Goal: Information Seeking & Learning: Understand process/instructions

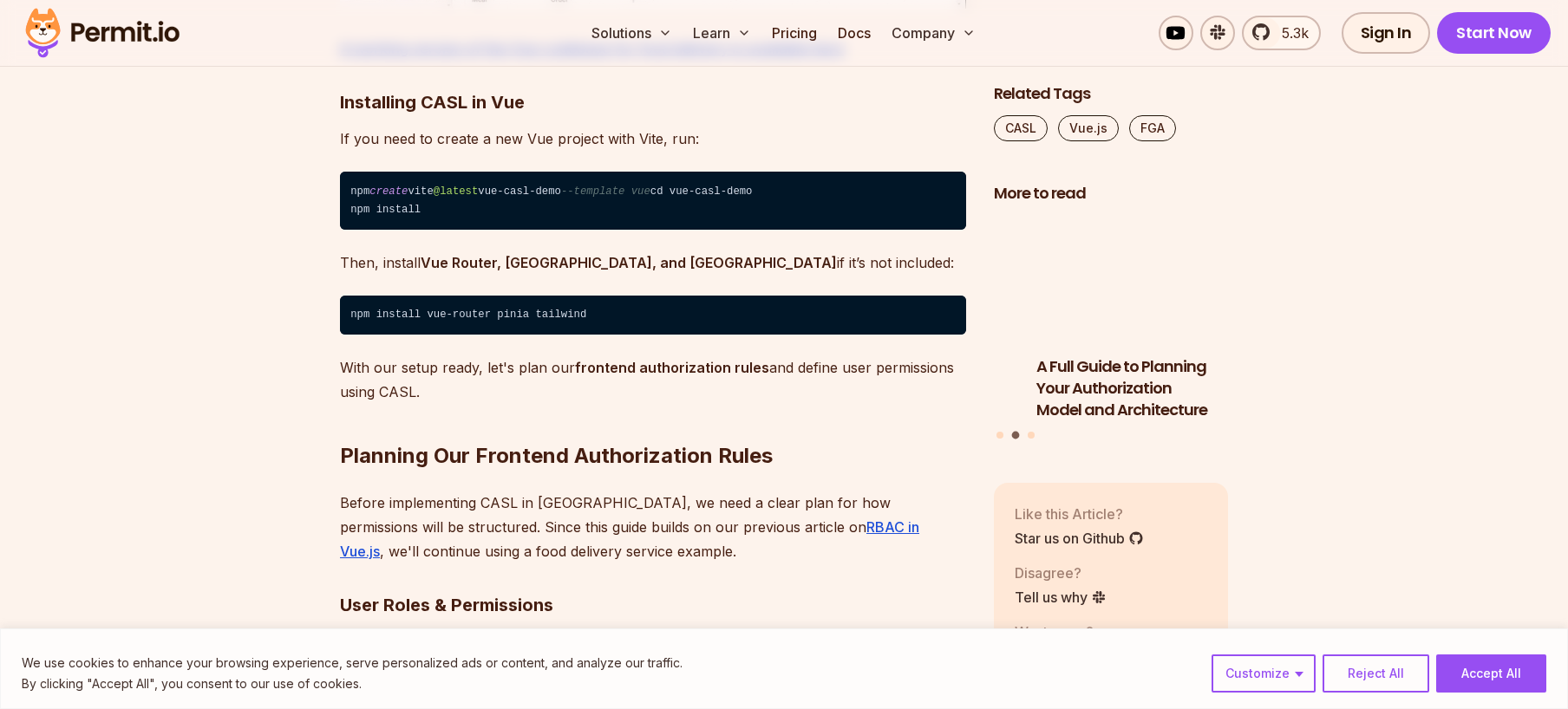
scroll to position [3122, 0]
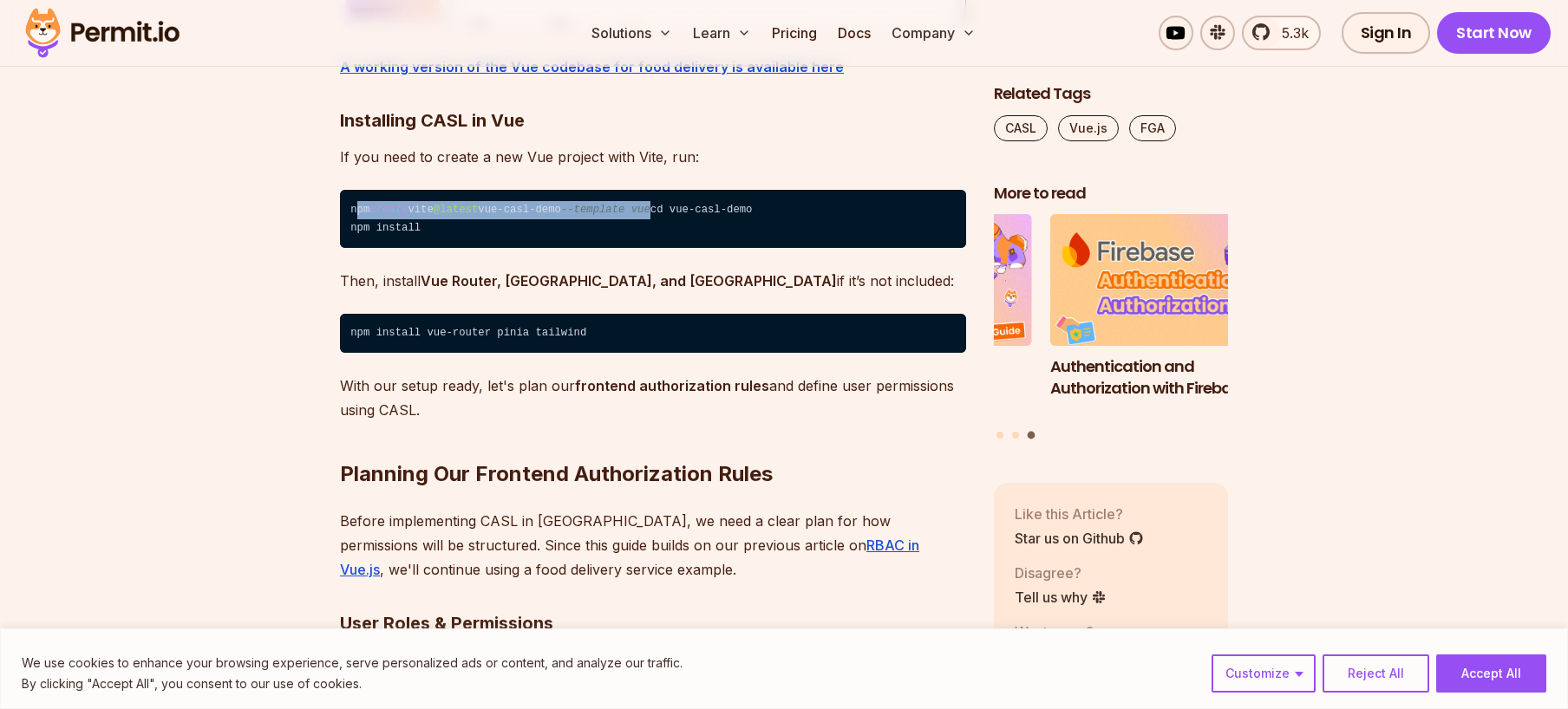
drag, startPoint x: 354, startPoint y: 260, endPoint x: 661, endPoint y: 254, distance: 307.1
click at [663, 248] on code "npm create vite @latest vue - casl - demo --template vue cd vue - casl - demo n…" at bounding box center [653, 219] width 627 height 58
drag, startPoint x: 351, startPoint y: 261, endPoint x: 656, endPoint y: 251, distance: 305.2
click at [656, 248] on code "npm create vite @latest vue - casl - demo --template vue cd vue - casl - demo n…" at bounding box center [653, 219] width 627 height 58
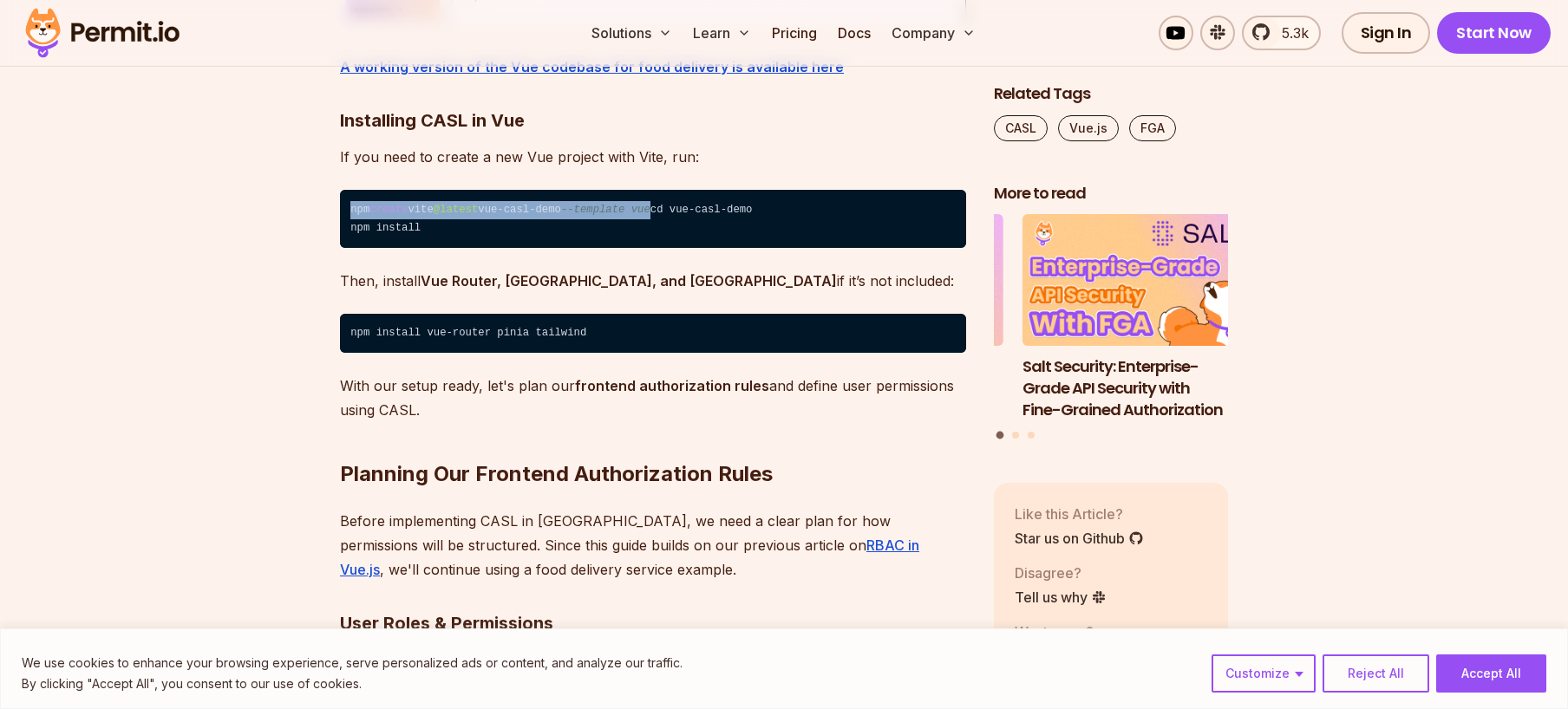
copy code "npm create vite @latest vue - casl - demo --template vue"
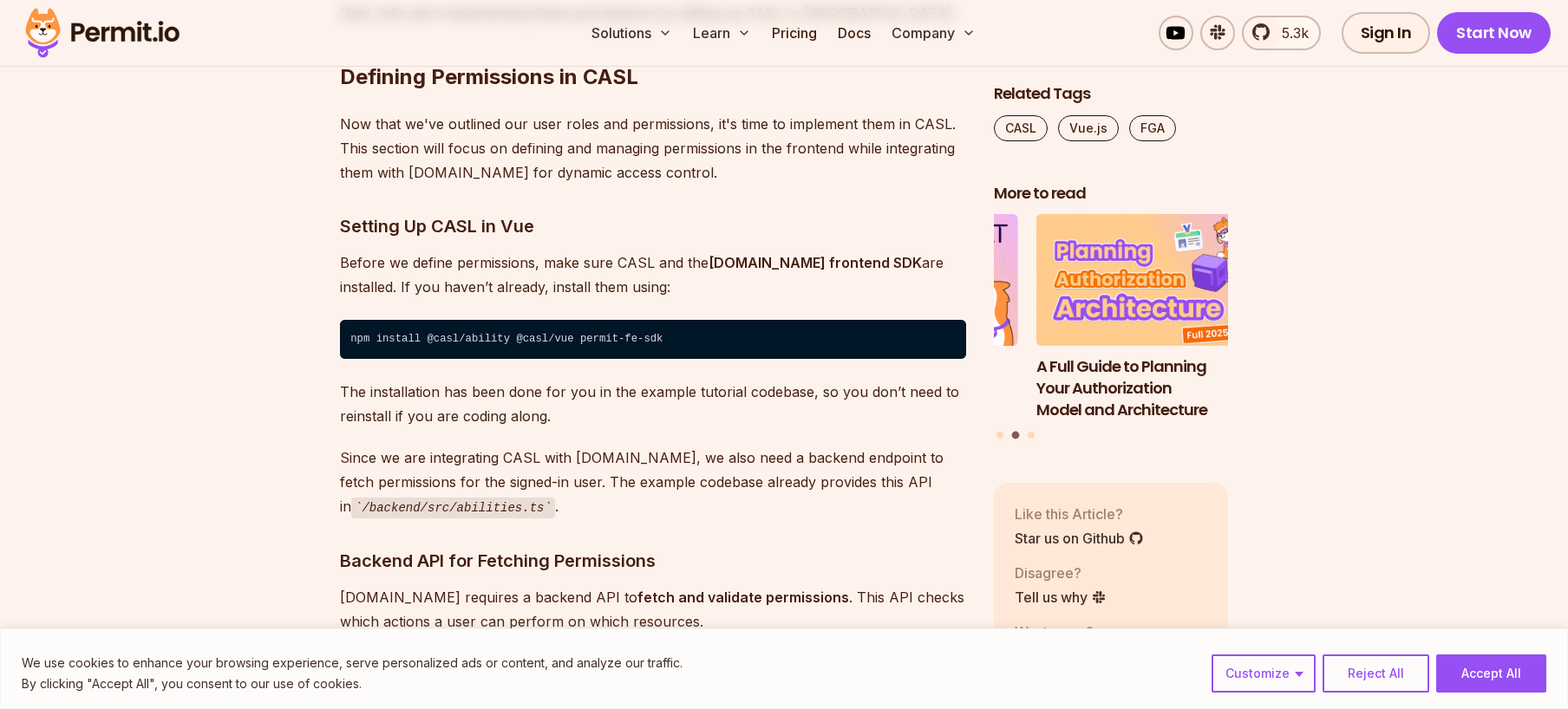
scroll to position [4682, 0]
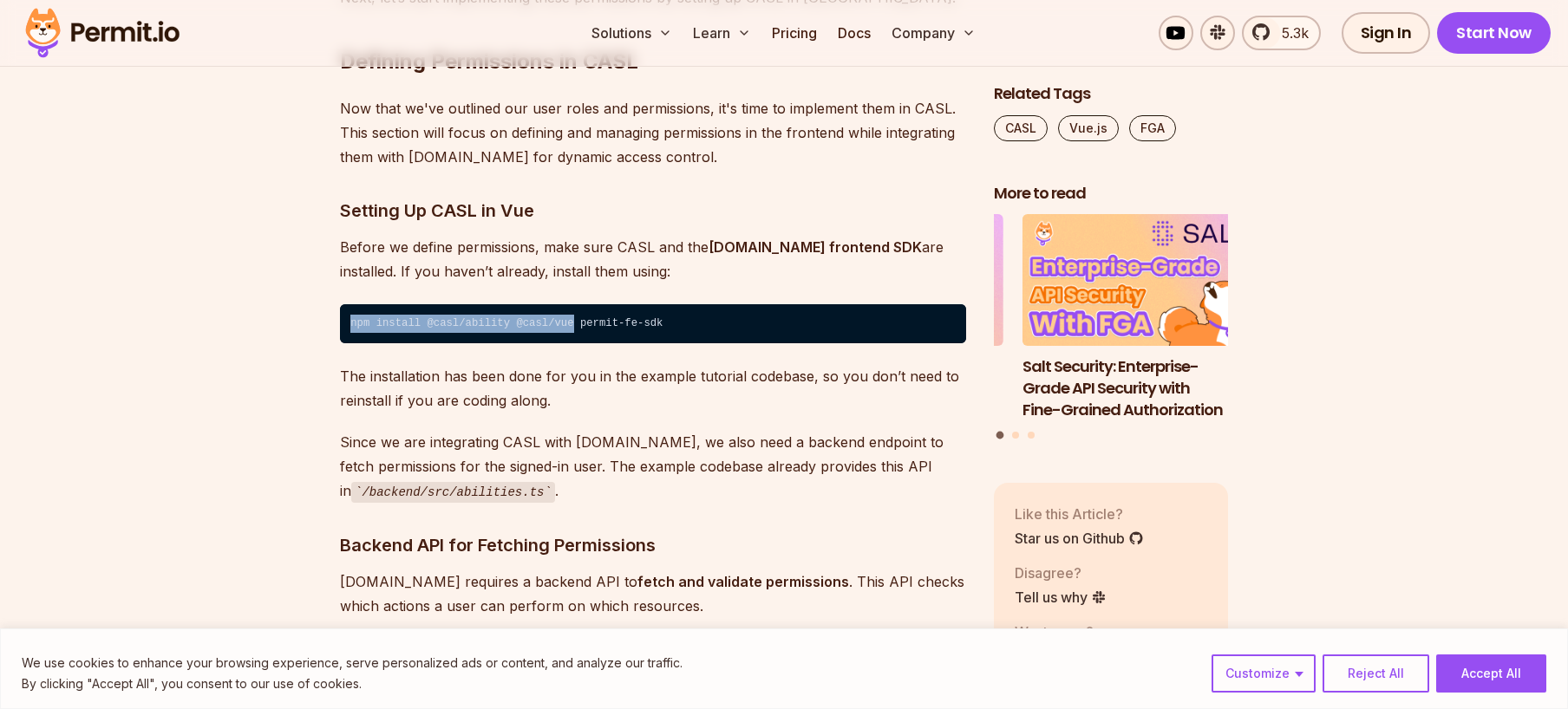
drag, startPoint x: 352, startPoint y: 344, endPoint x: 556, endPoint y: 353, distance: 204.2
click at [556, 344] on code "npm install @casl/ability @casl/vue permit-fe-sdk" at bounding box center [653, 323] width 627 height 40
copy code "npm install @casl/ability @casl/vue"
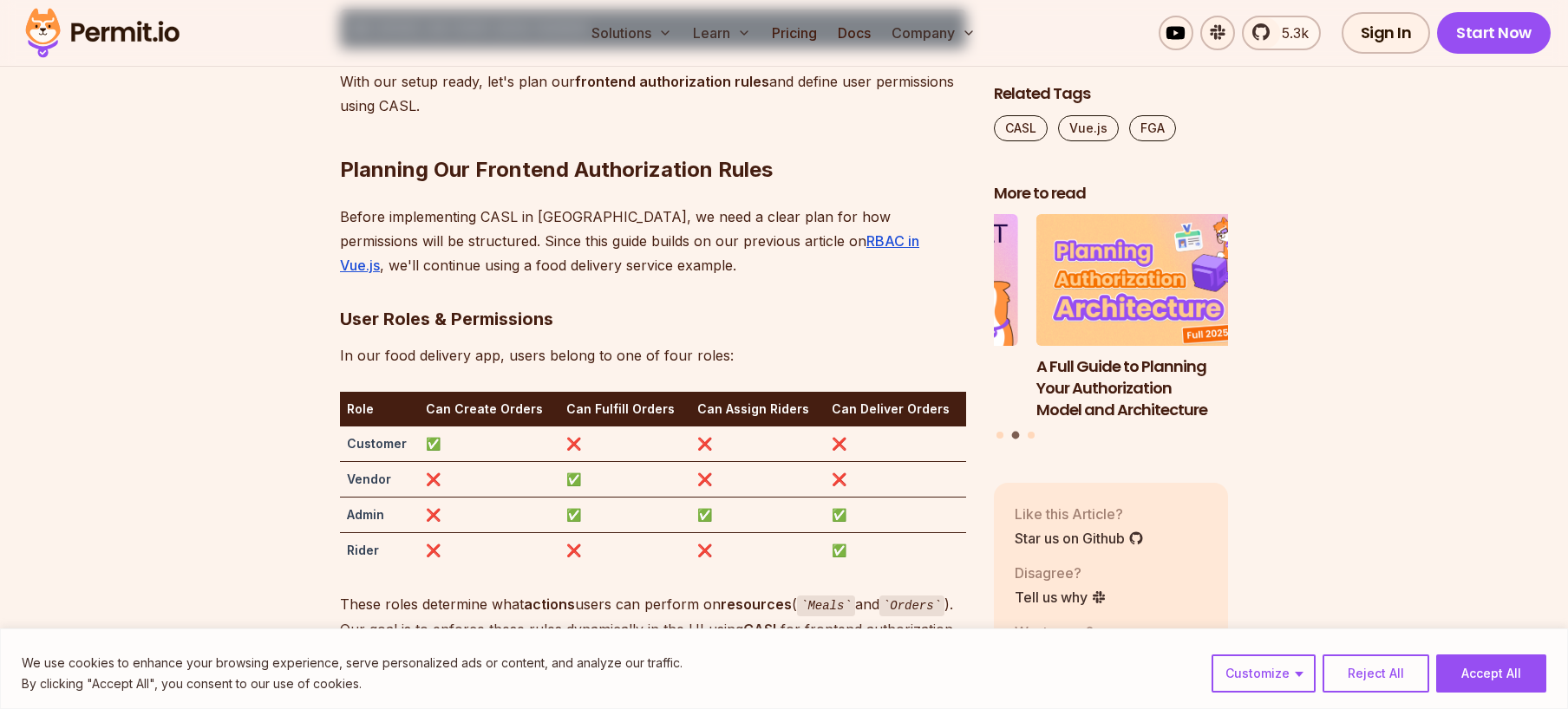
scroll to position [3295, 0]
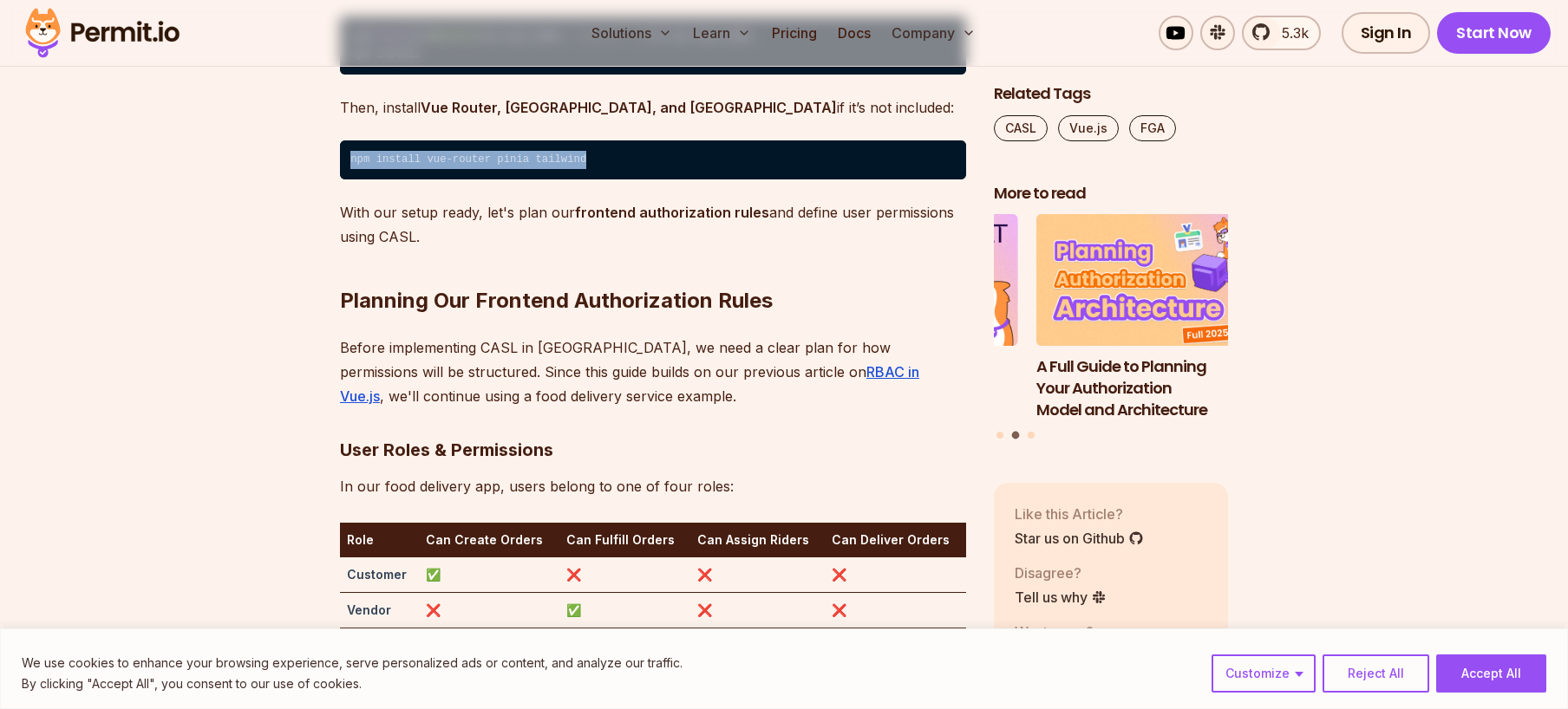
drag, startPoint x: 576, startPoint y: 224, endPoint x: 332, endPoint y: 225, distance: 244.0
copy code "npm install vue-router pinia tailwind"
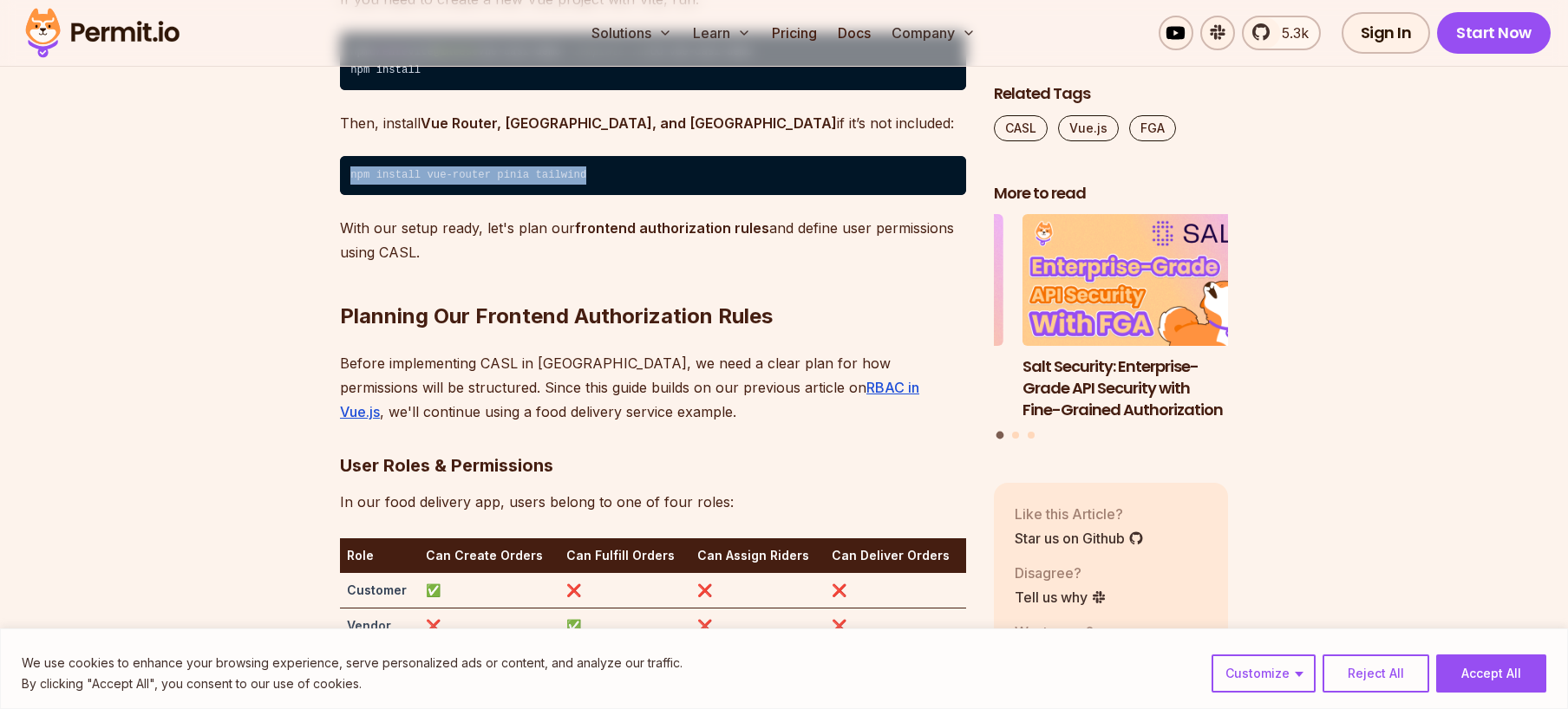
scroll to position [3209, 0]
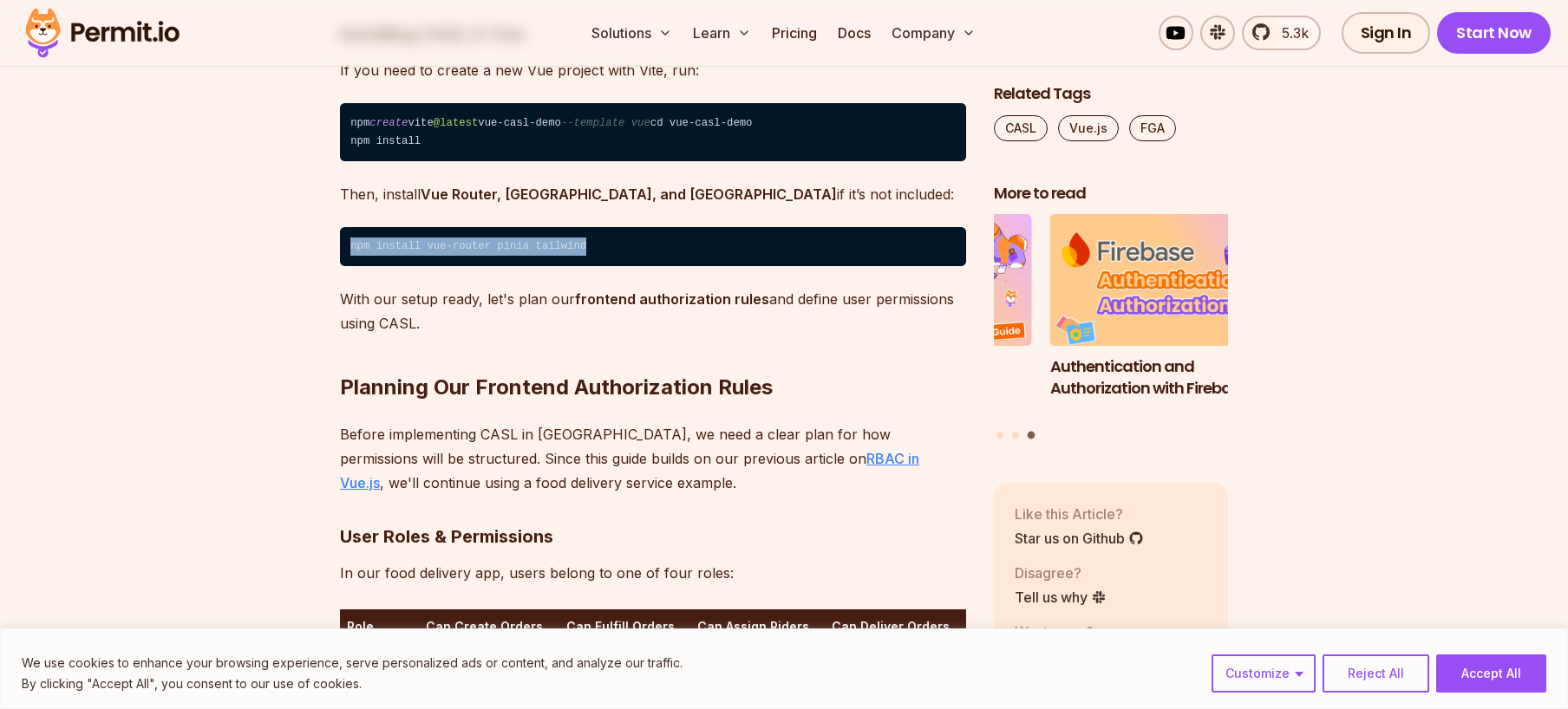
click at [719, 491] on link "RBAC in Vue.js" at bounding box center [630, 470] width 579 height 42
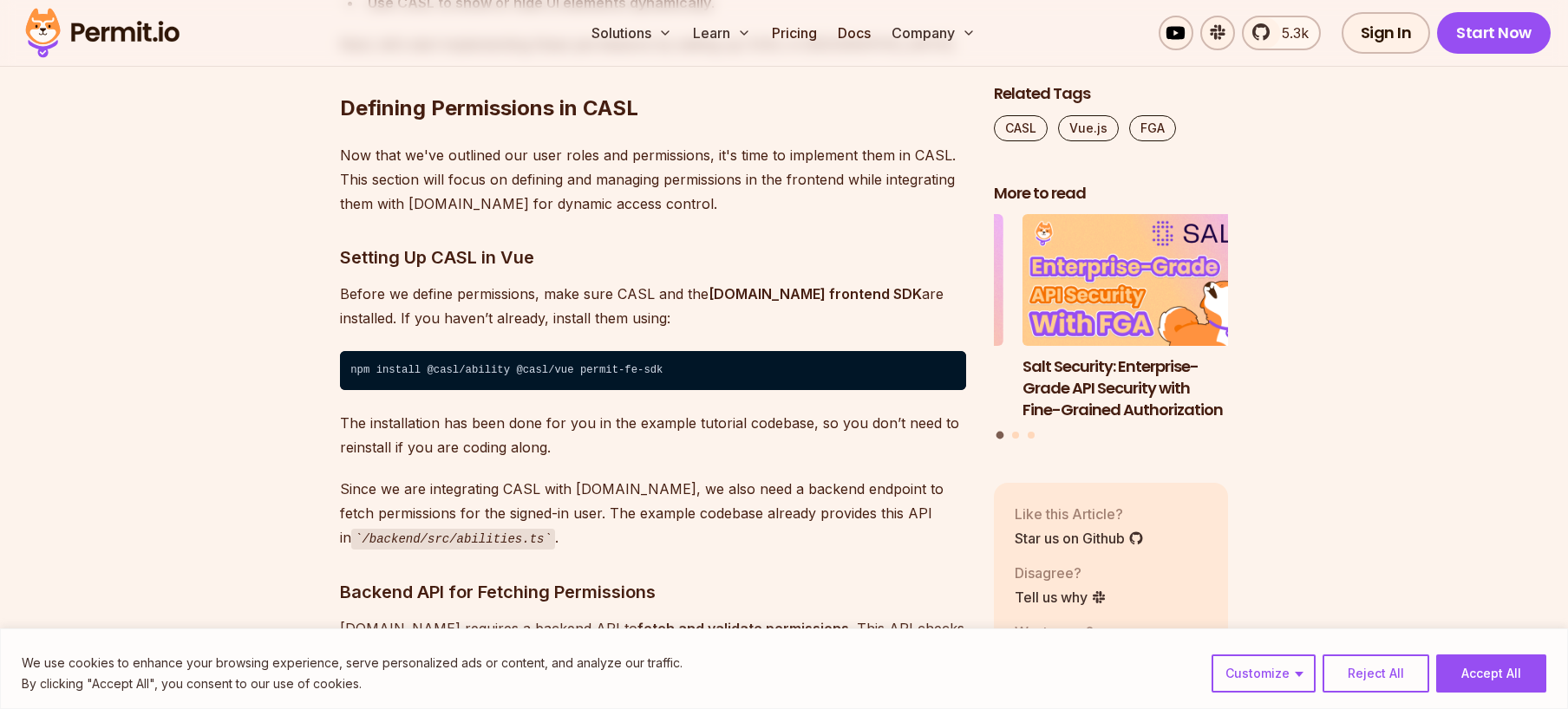
scroll to position [4682, 0]
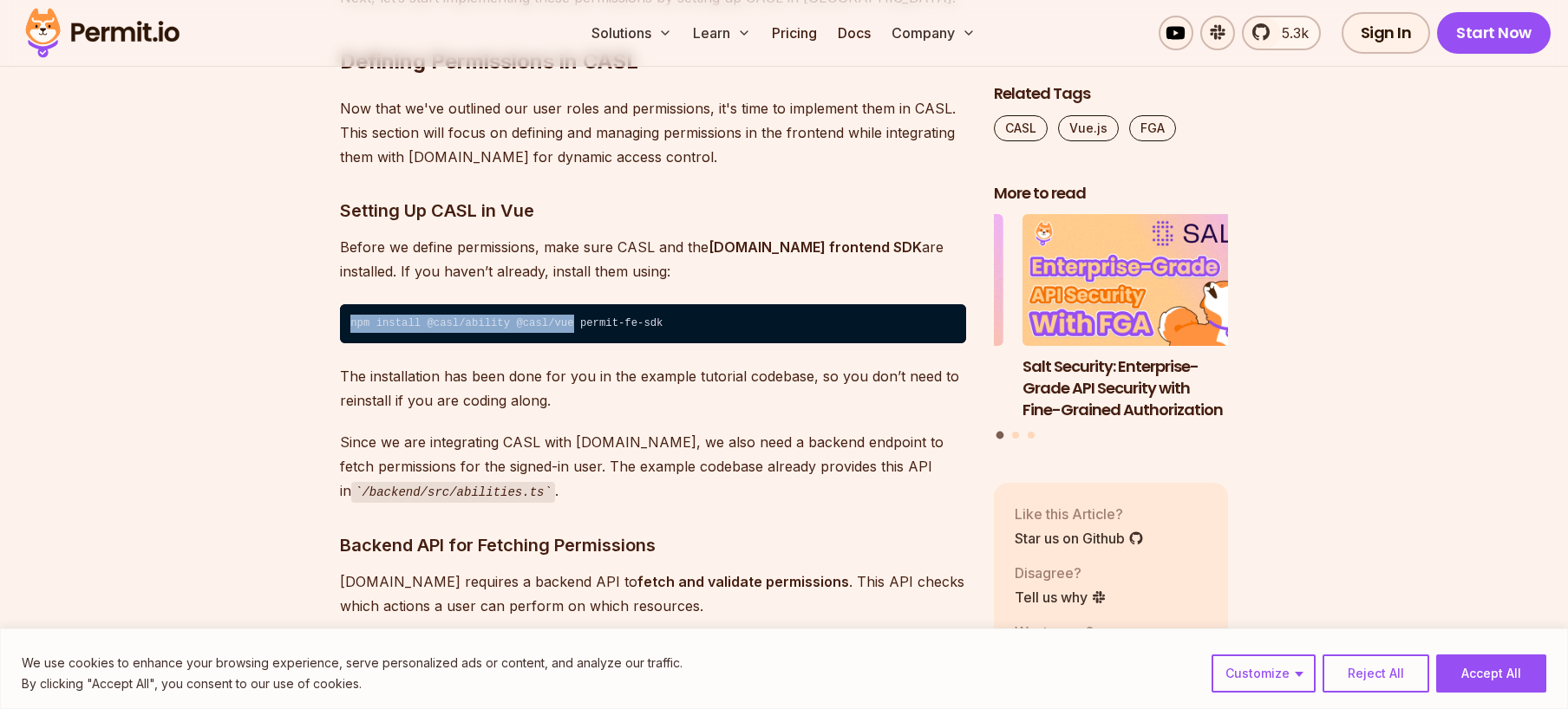
drag, startPoint x: 555, startPoint y: 342, endPoint x: 344, endPoint y: 332, distance: 211.2
click at [344, 332] on code "npm install @casl/ability @casl/vue permit-fe-sdk" at bounding box center [653, 323] width 627 height 40
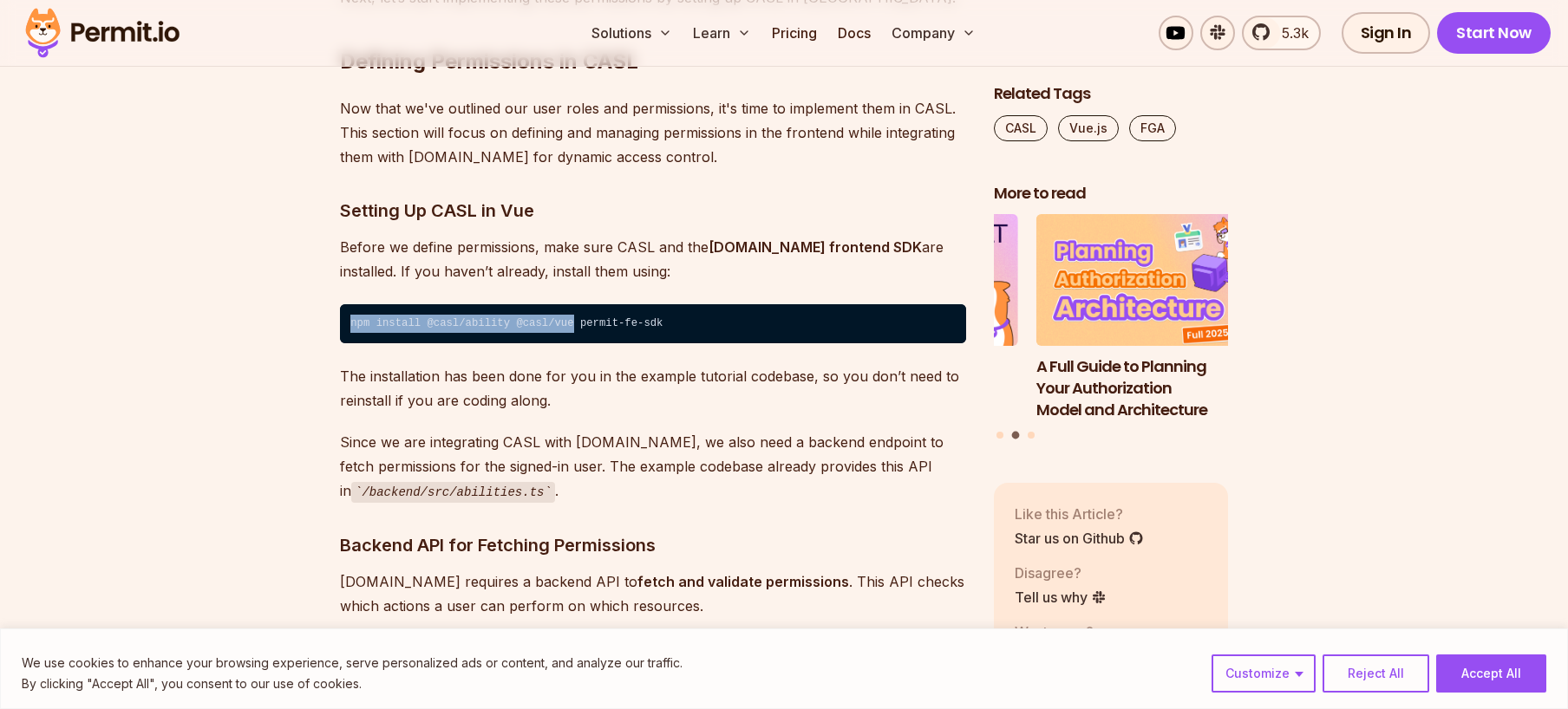
copy code "npm install @casl/ability @casl/vue"
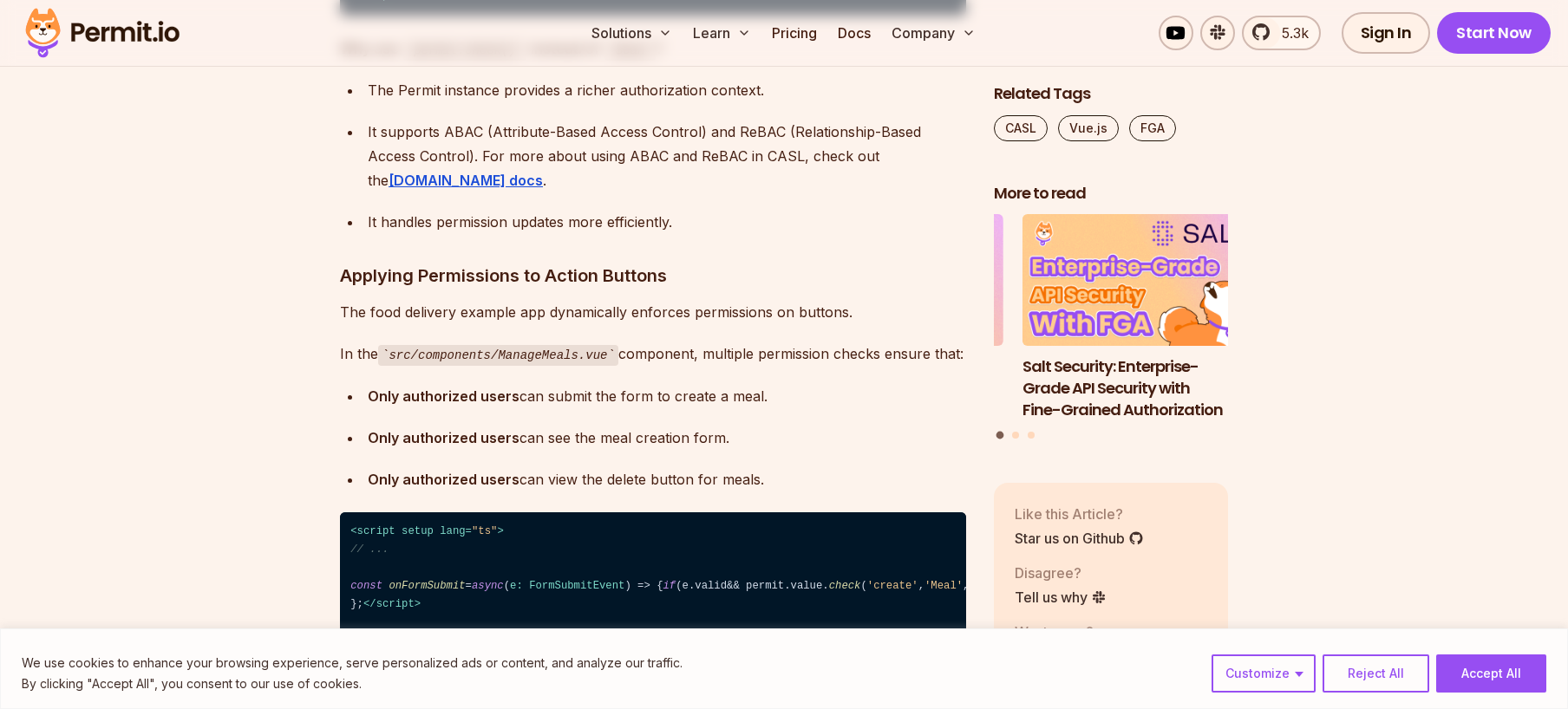
scroll to position [8672, 0]
